Goal: Task Accomplishment & Management: Manage account settings

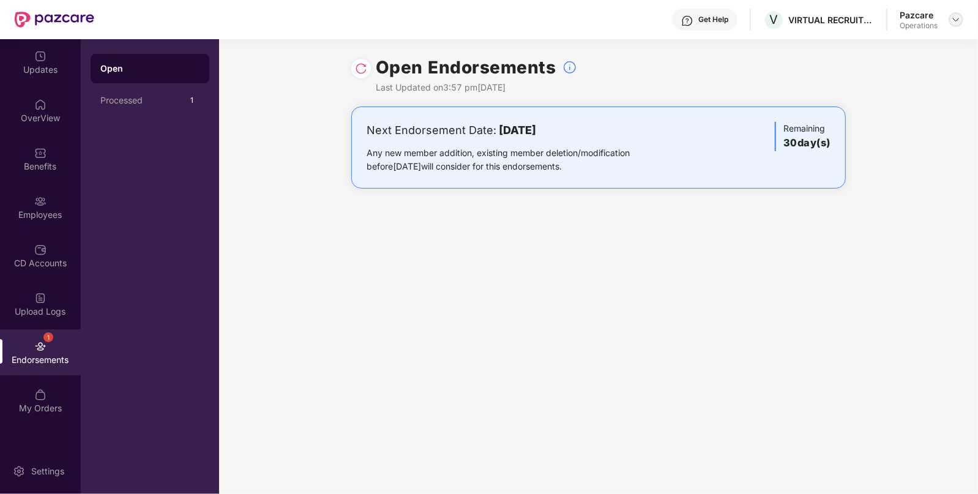
click at [957, 18] on img at bounding box center [957, 20] width 10 height 10
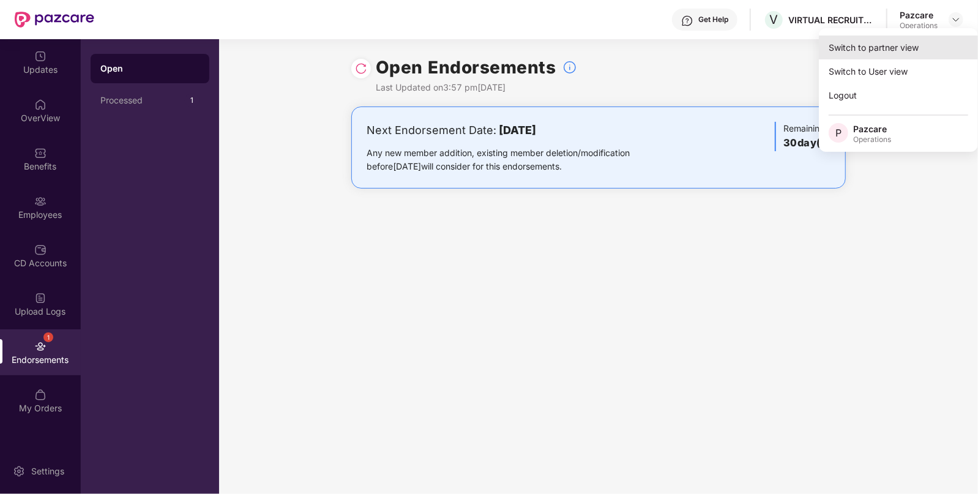
click at [928, 43] on div "Switch to partner view" at bounding box center [898, 48] width 159 height 24
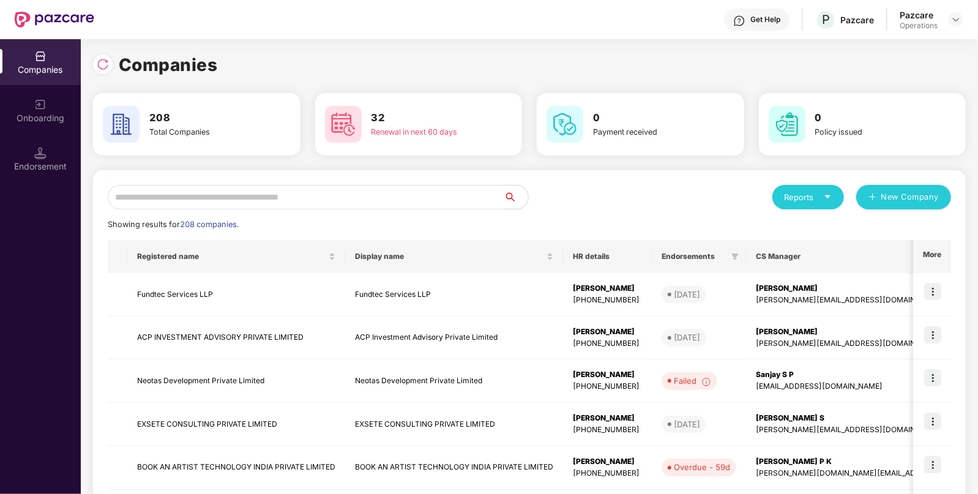
click at [419, 200] on input "text" at bounding box center [306, 197] width 396 height 24
paste input "**********"
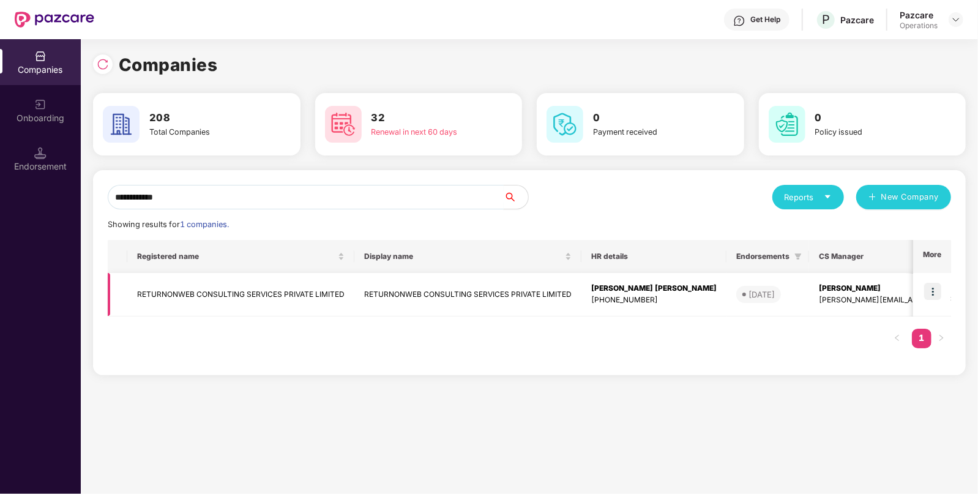
type input "**********"
click at [929, 285] on img at bounding box center [933, 291] width 17 height 17
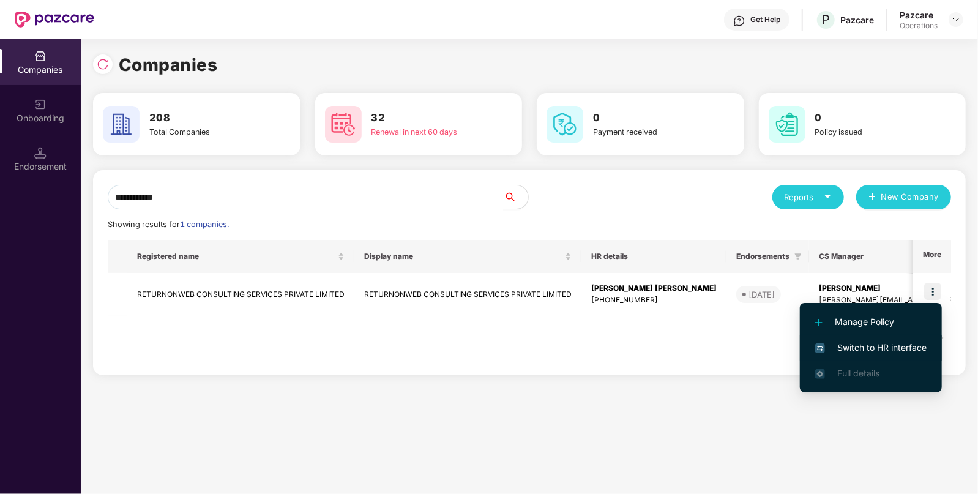
click at [869, 340] on li "Switch to HR interface" at bounding box center [871, 348] width 142 height 26
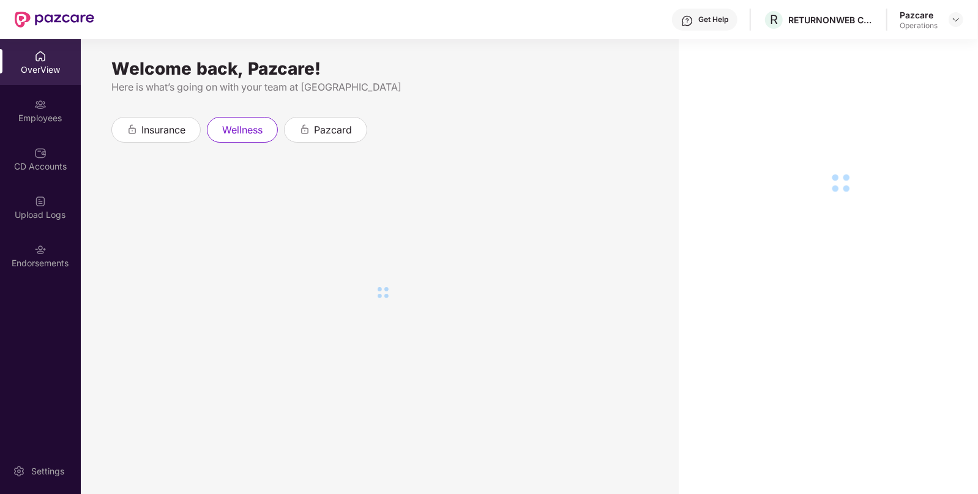
click at [48, 249] on div "Endorsements" at bounding box center [40, 256] width 81 height 46
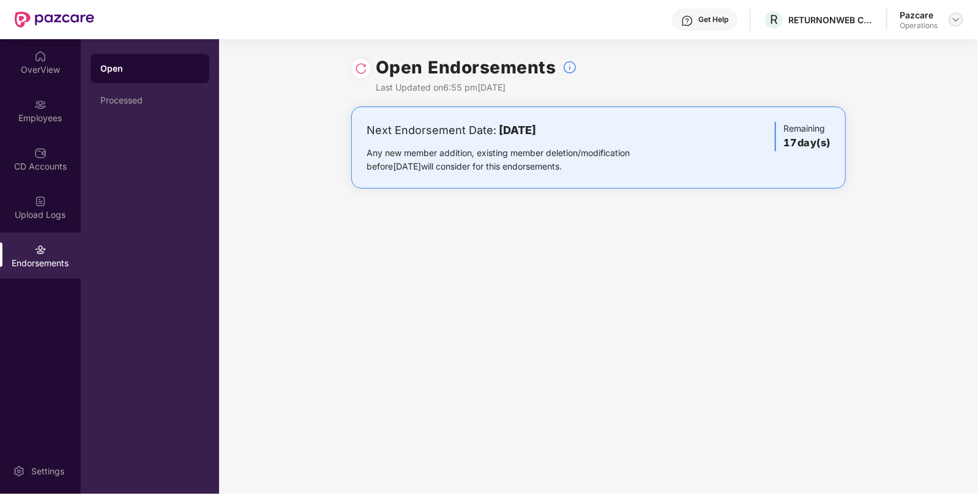
click at [958, 18] on img at bounding box center [957, 20] width 10 height 10
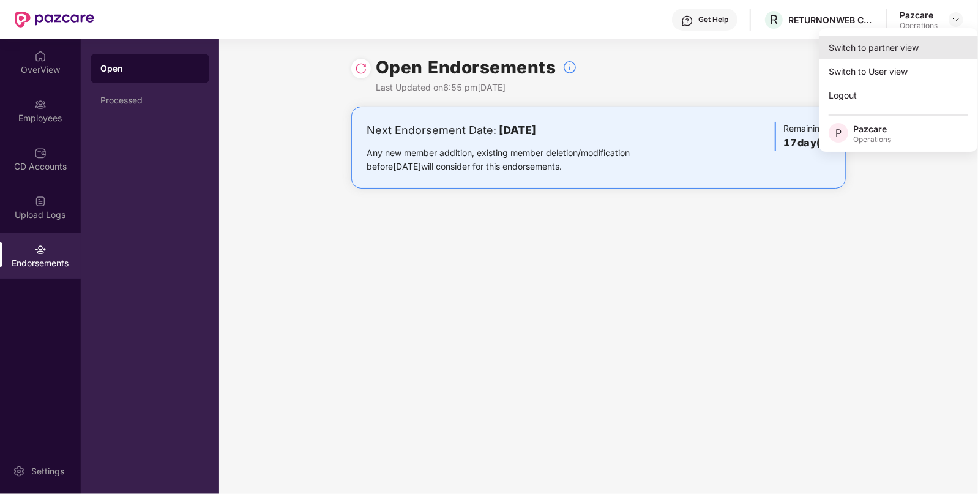
click at [901, 56] on div "Switch to partner view" at bounding box center [898, 48] width 159 height 24
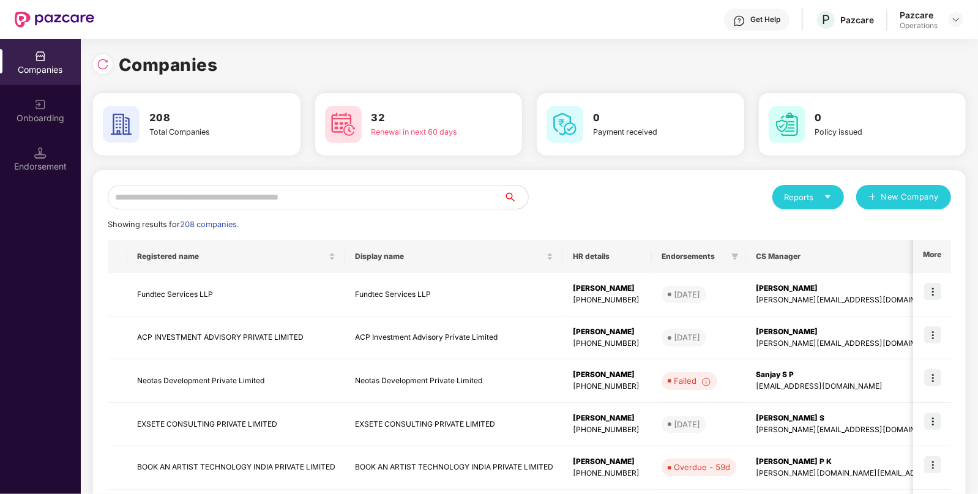
click at [471, 192] on input "text" at bounding box center [306, 197] width 396 height 24
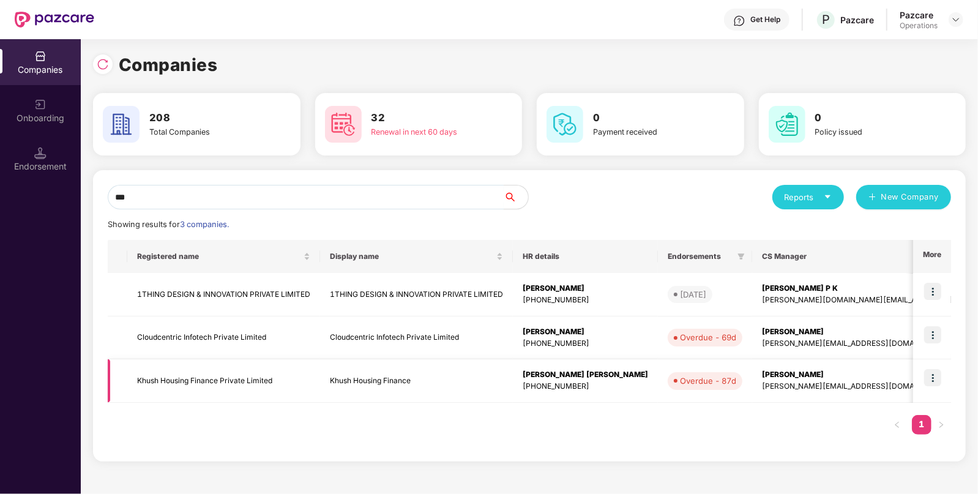
type input "***"
click at [934, 379] on img at bounding box center [933, 377] width 17 height 17
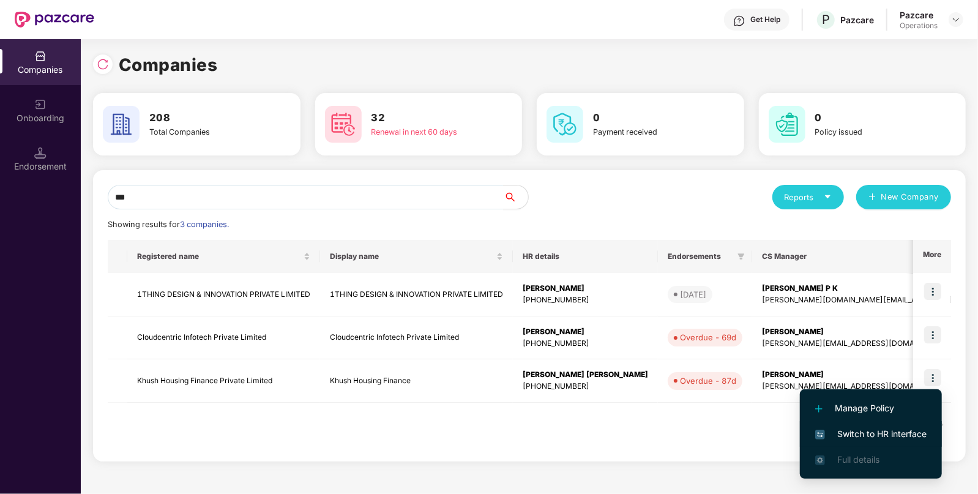
click at [888, 431] on span "Switch to HR interface" at bounding box center [871, 433] width 111 height 13
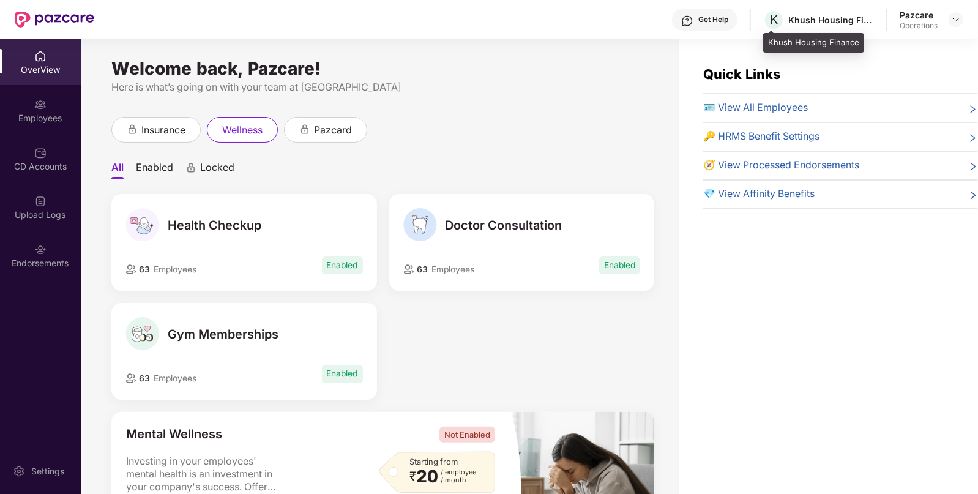
click at [815, 17] on div "Khush Housing Finance" at bounding box center [832, 20] width 86 height 12
copy div "Khush Housing Finance"
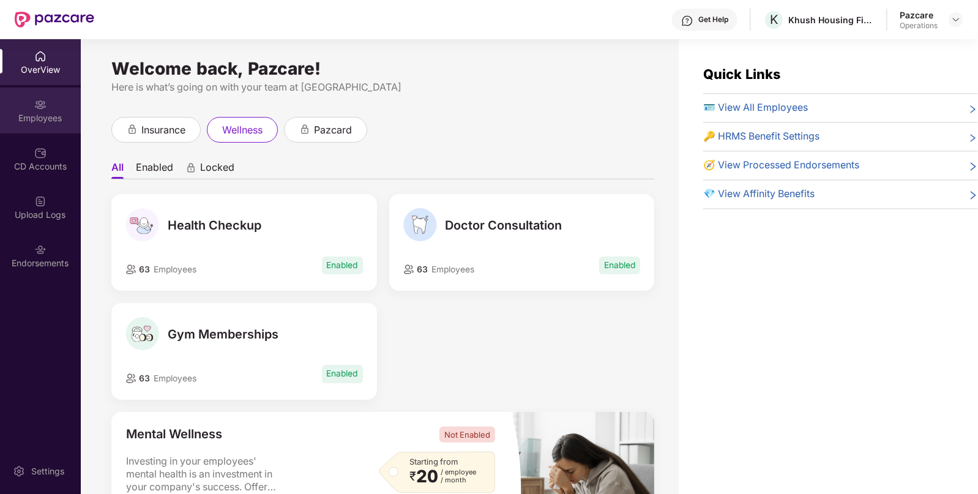
click at [17, 125] on div "Employees" at bounding box center [40, 111] width 81 height 46
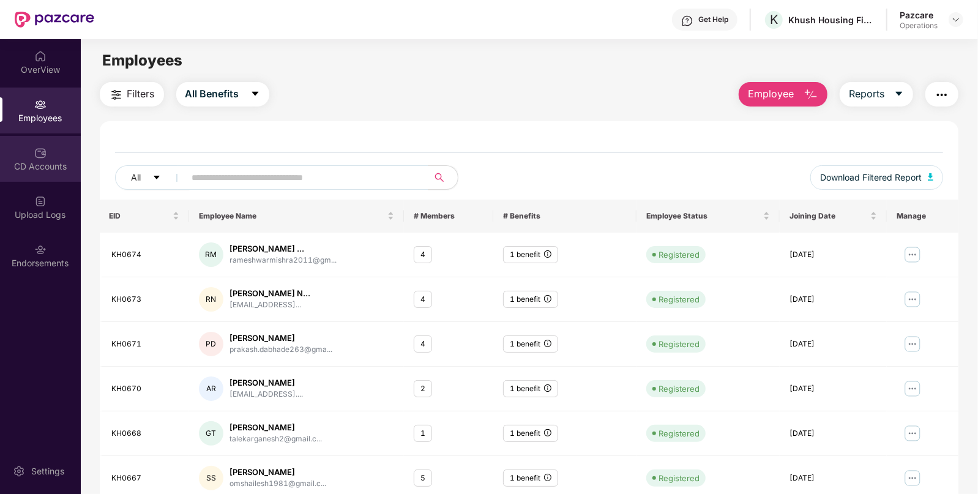
click at [54, 176] on div "CD Accounts" at bounding box center [40, 159] width 81 height 46
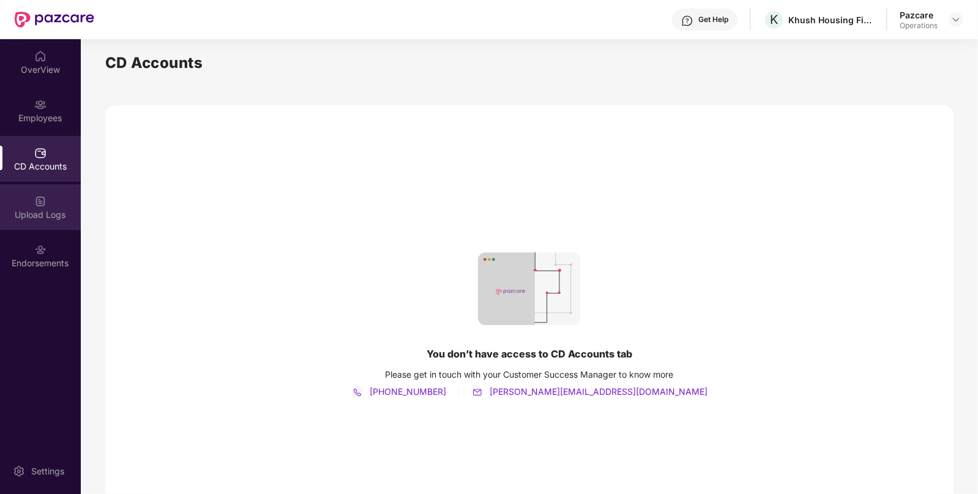
click at [31, 220] on div "Upload Logs" at bounding box center [40, 215] width 81 height 12
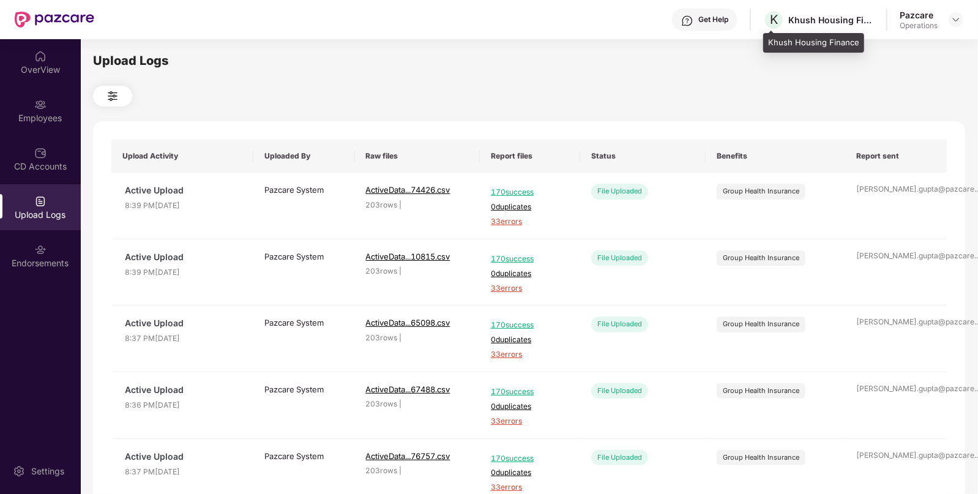
click at [792, 21] on div "Khush Housing Finance" at bounding box center [832, 20] width 86 height 12
copy div "Khush Housing Finance"
drag, startPoint x: 957, startPoint y: 15, endPoint x: 952, endPoint y: 18, distance: 6.3
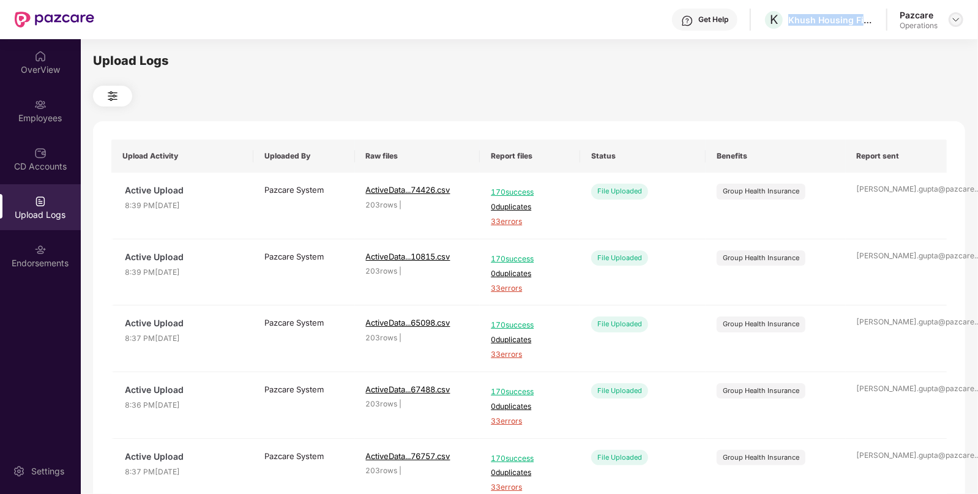
click at [955, 16] on img at bounding box center [957, 20] width 10 height 10
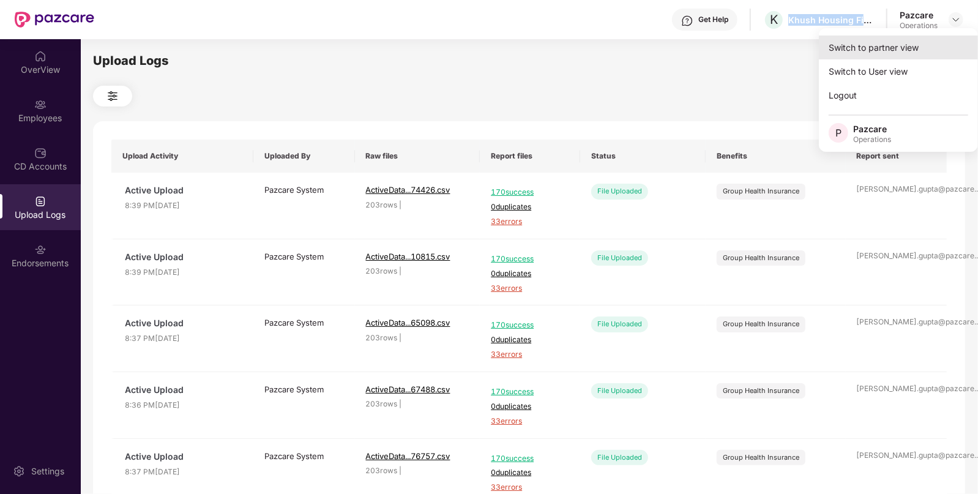
click at [897, 51] on div "Switch to partner view" at bounding box center [898, 48] width 159 height 24
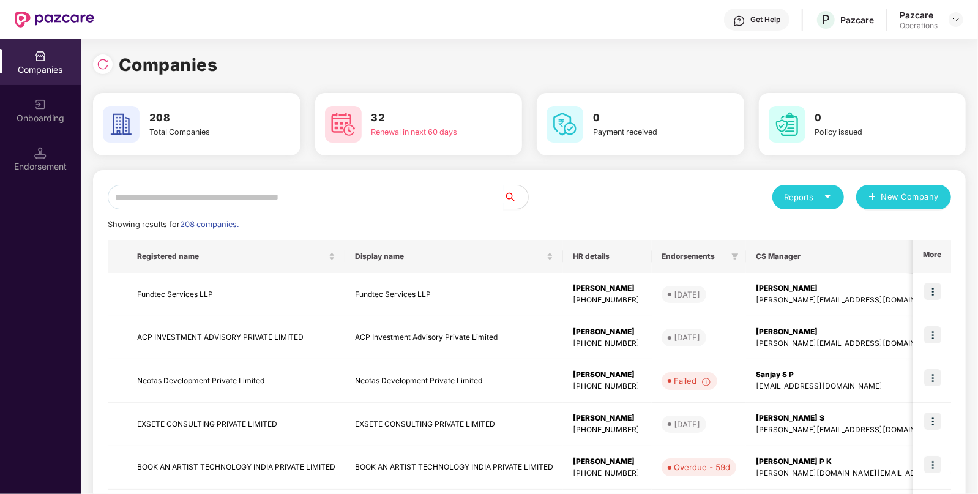
click at [386, 187] on input "text" at bounding box center [306, 197] width 396 height 24
paste input "**********"
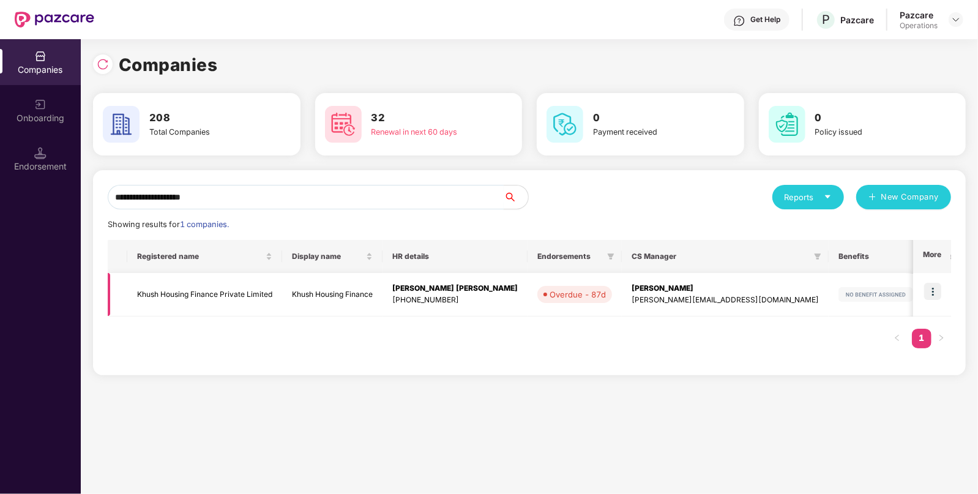
type input "**********"
click at [292, 299] on td "Khush Housing Finance" at bounding box center [332, 294] width 100 height 43
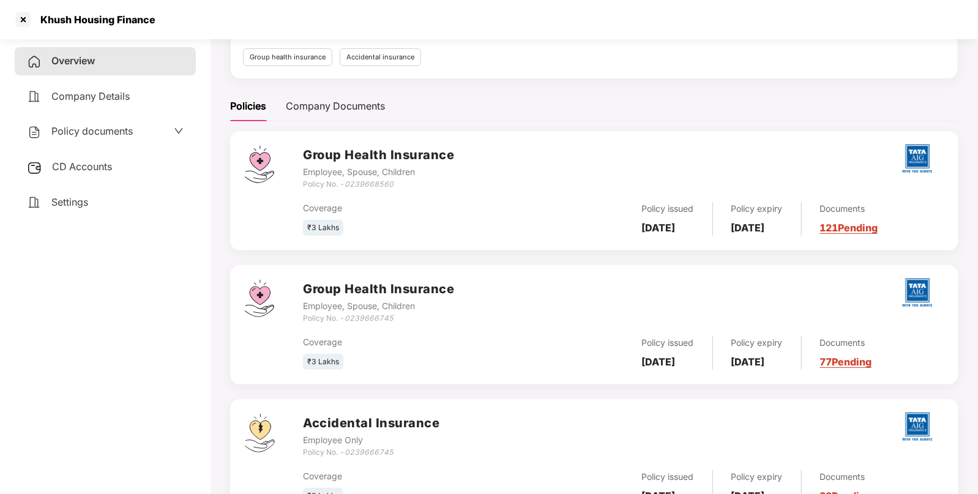
scroll to position [122, 0]
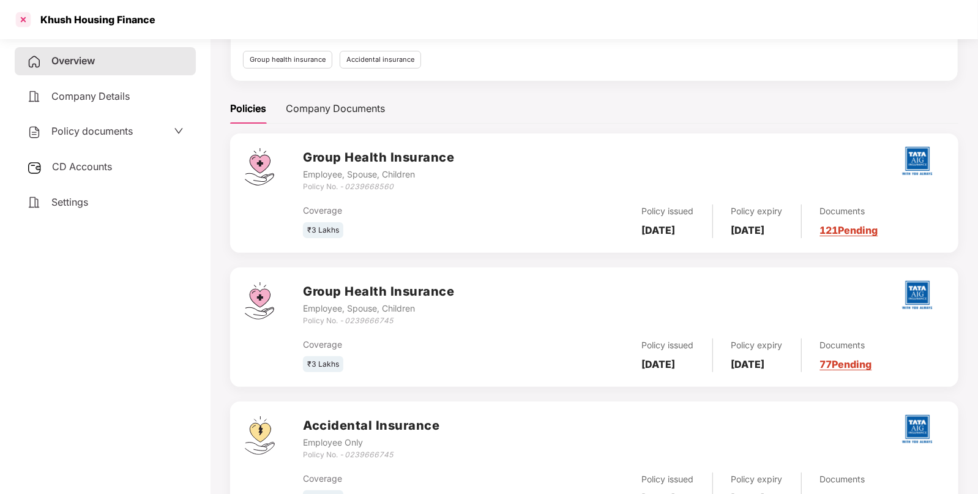
click at [24, 18] on div at bounding box center [23, 20] width 20 height 20
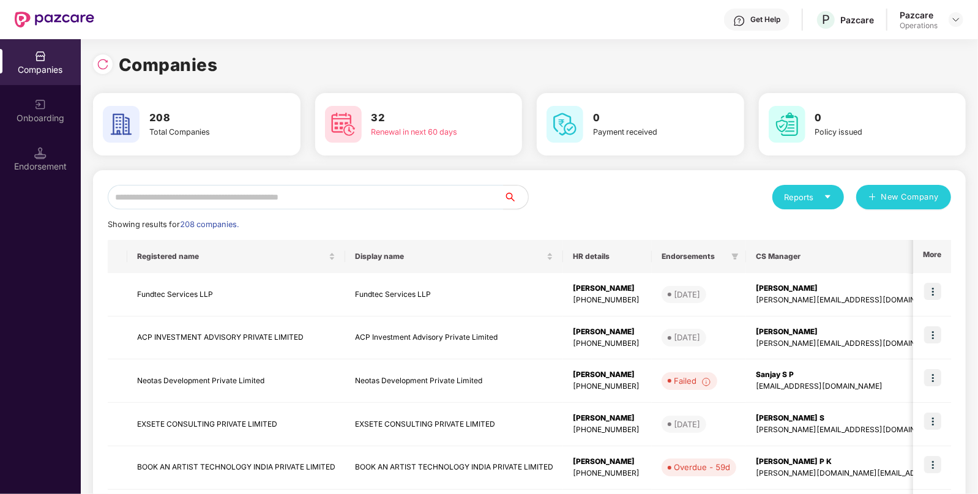
scroll to position [0, 0]
click at [376, 200] on input "text" at bounding box center [306, 197] width 396 height 24
paste input "******"
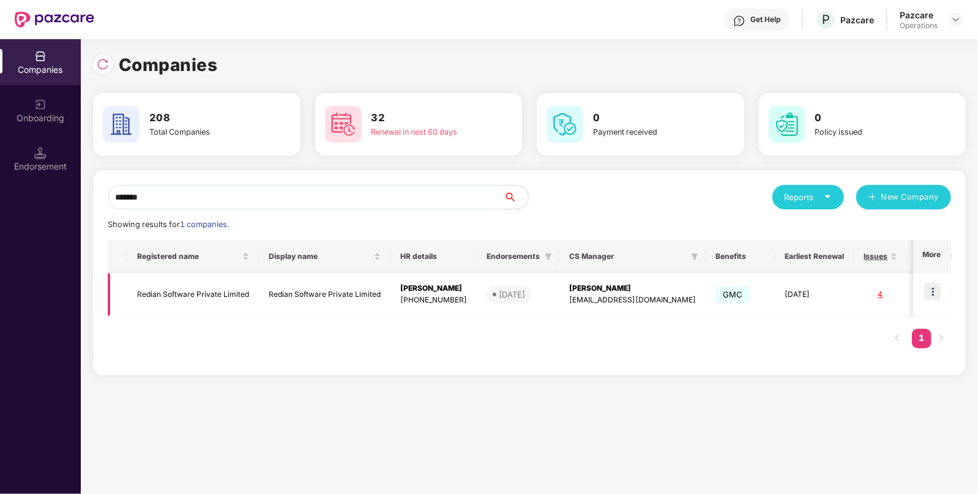
type input "******"
click at [937, 290] on img at bounding box center [933, 291] width 17 height 17
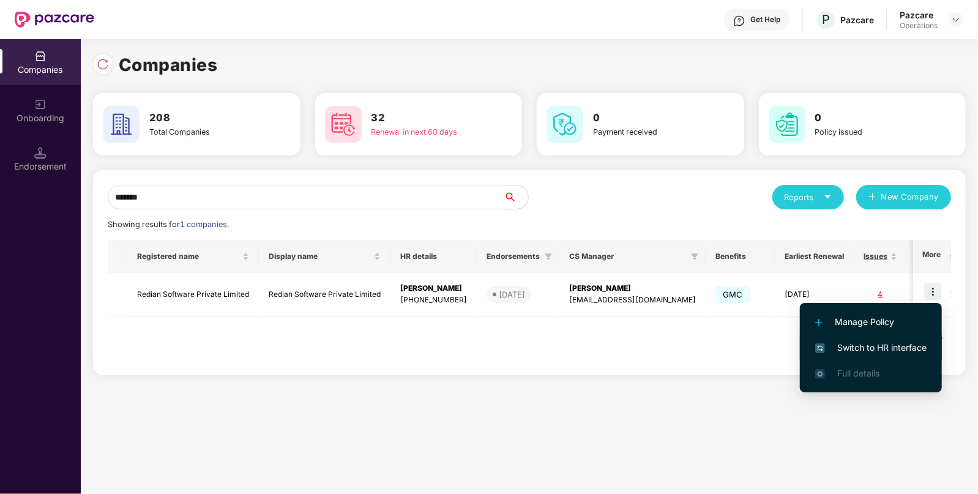
click at [884, 348] on span "Switch to HR interface" at bounding box center [871, 347] width 111 height 13
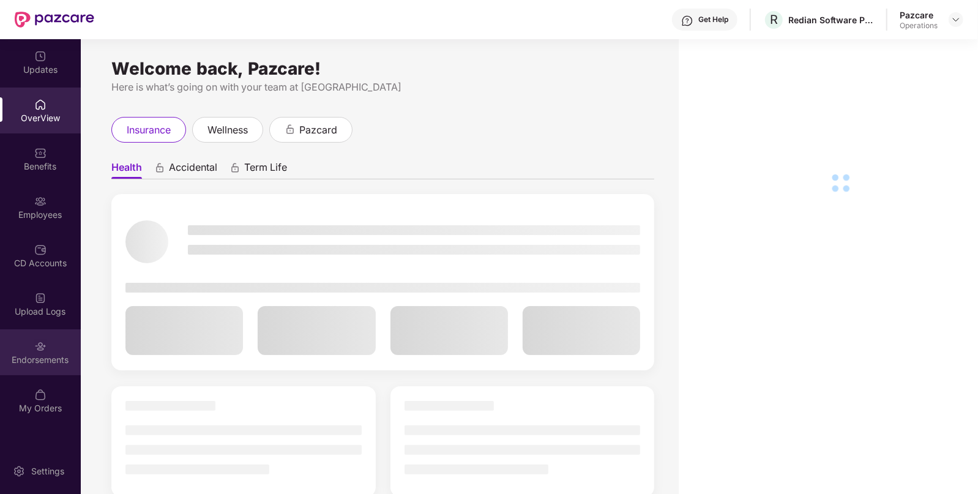
click at [34, 337] on div "Endorsements" at bounding box center [40, 352] width 81 height 46
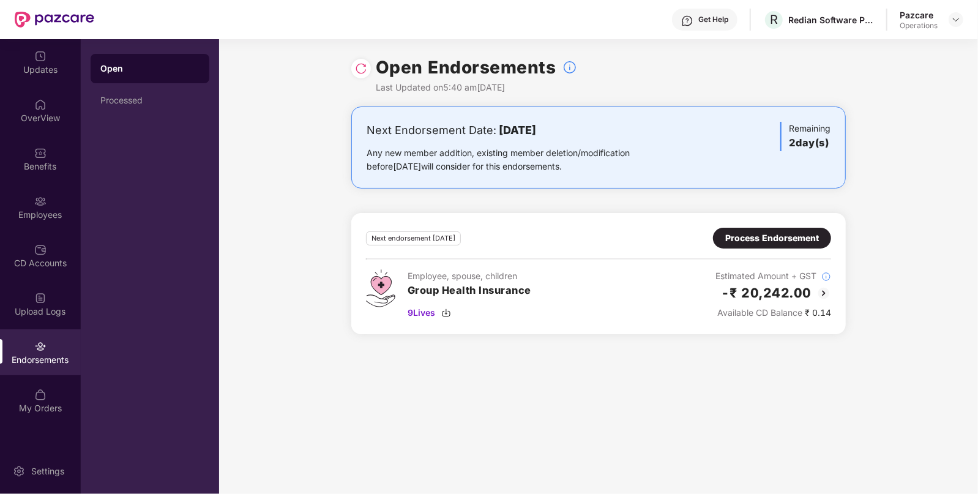
click at [755, 239] on div "Process Endorsement" at bounding box center [773, 237] width 94 height 13
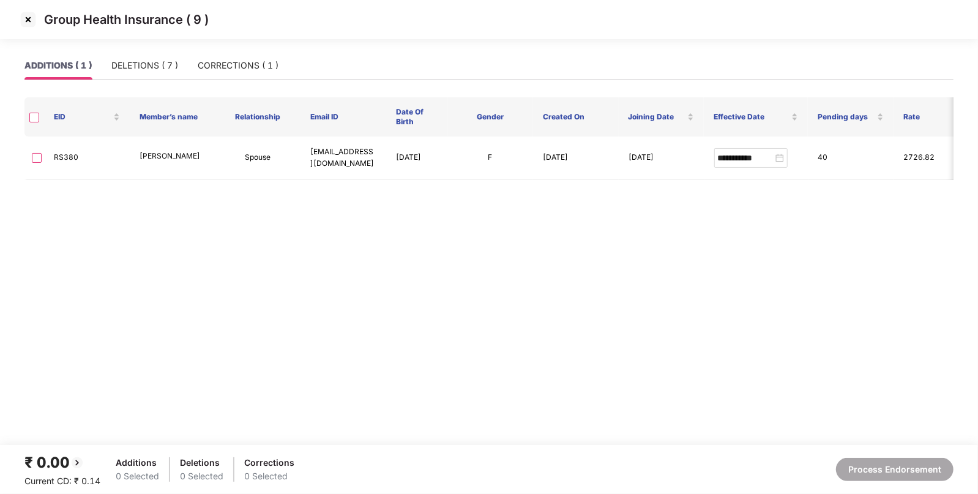
click at [28, 19] on img at bounding box center [28, 20] width 20 height 20
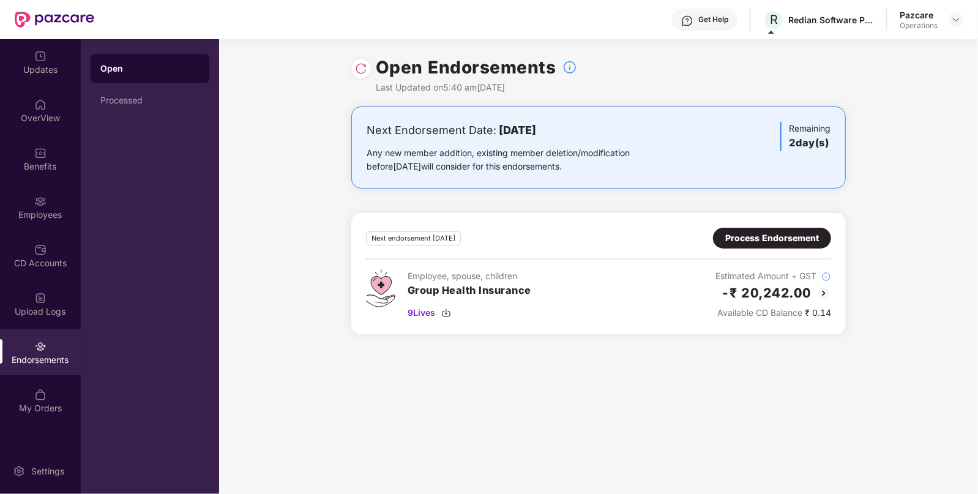
click at [796, 18] on div "Redian Software Private Limited" at bounding box center [832, 20] width 86 height 12
copy div "Redian"
